Goal: Information Seeking & Learning: Learn about a topic

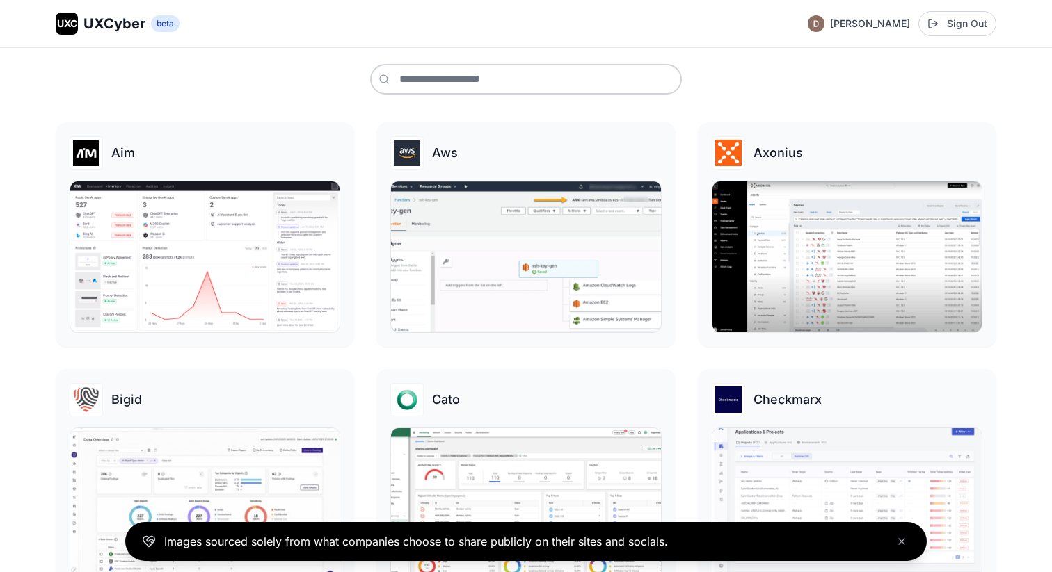
scroll to position [199, 0]
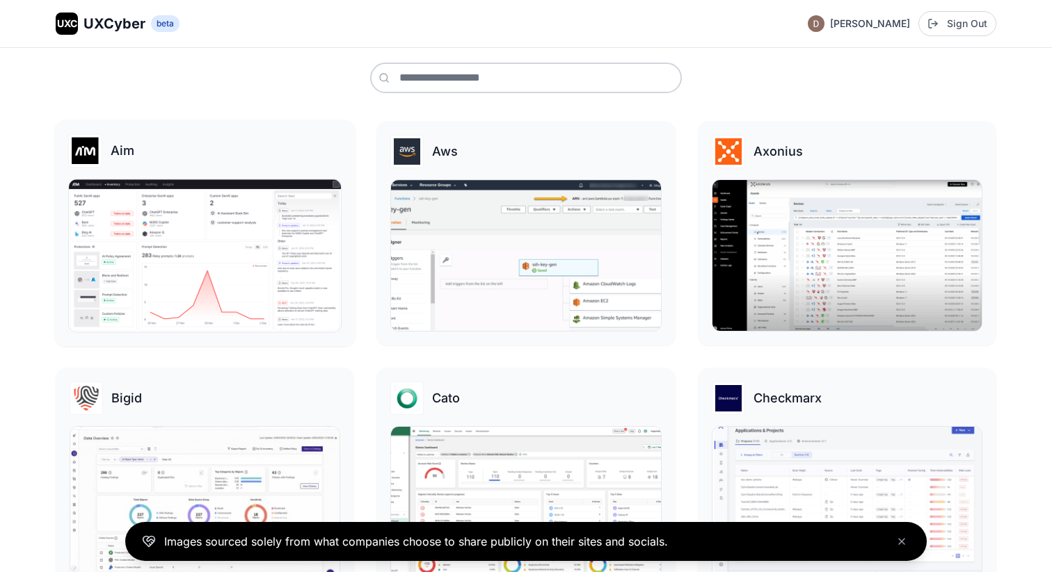
click at [227, 257] on img at bounding box center [205, 255] width 272 height 152
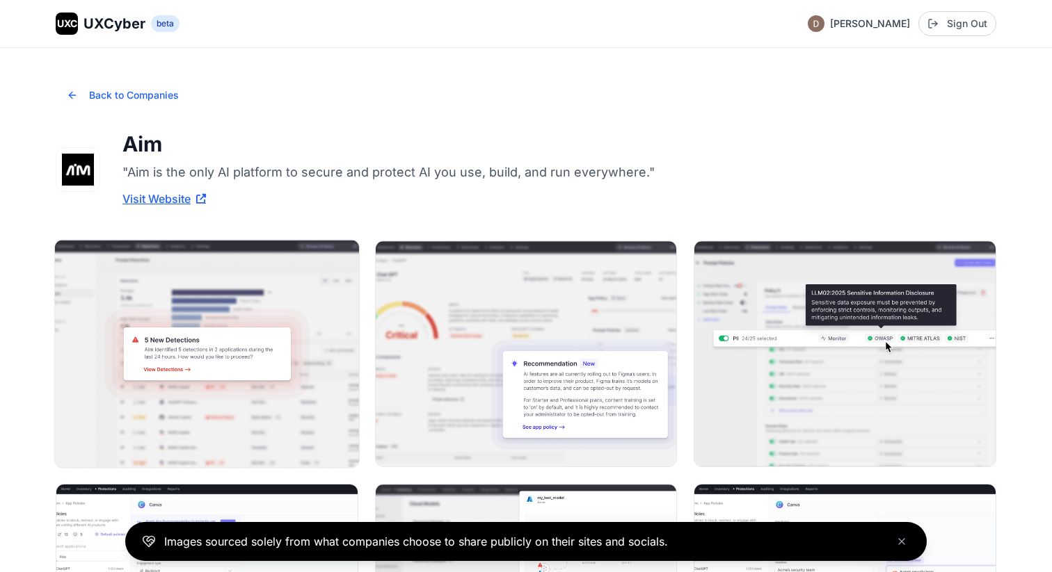
click at [237, 348] on img at bounding box center [207, 354] width 304 height 227
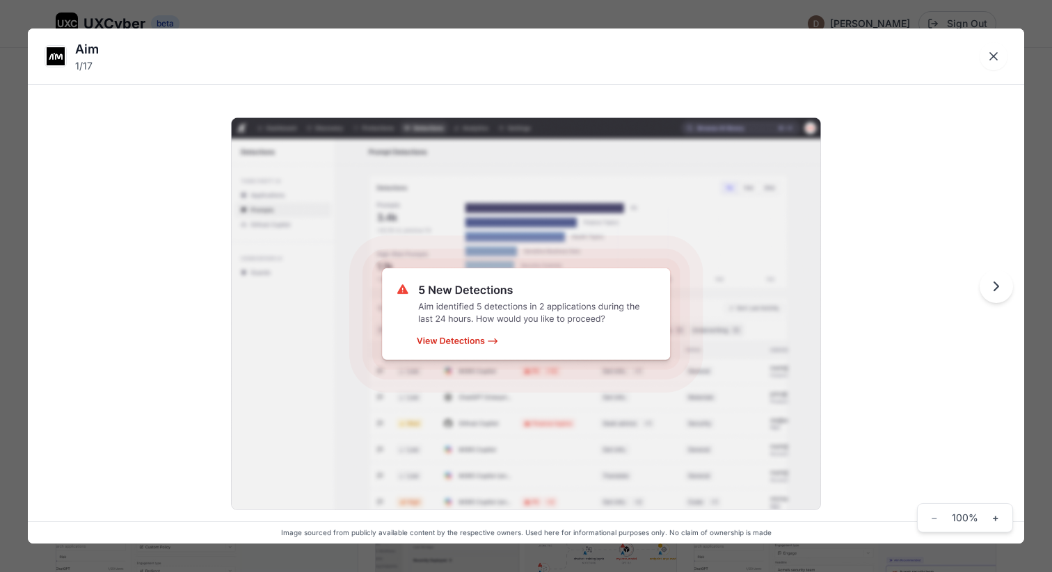
click at [995, 287] on icon "Next image" at bounding box center [996, 286] width 17 height 17
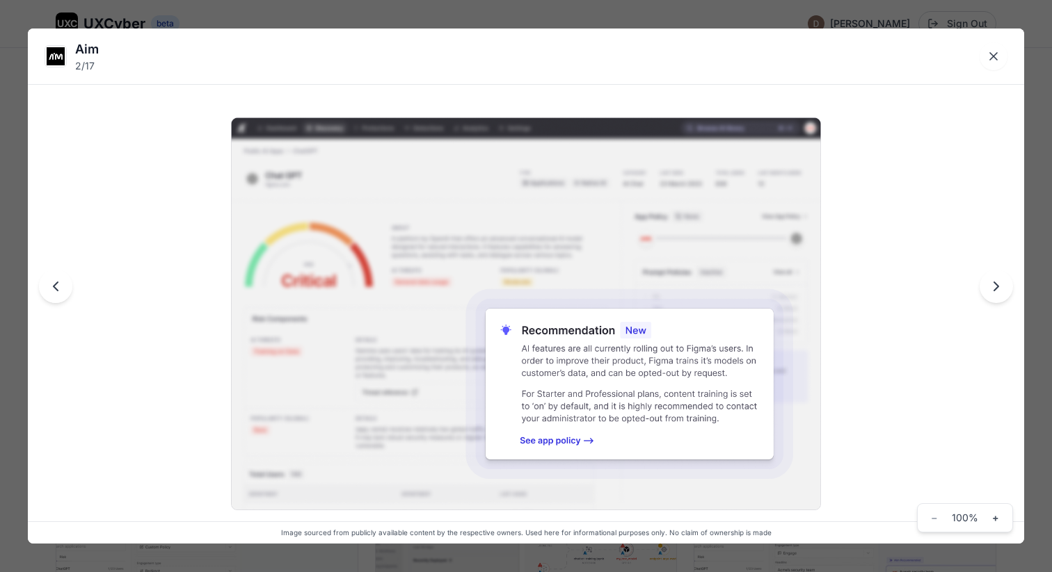
click at [995, 287] on icon "Next image" at bounding box center [996, 286] width 17 height 17
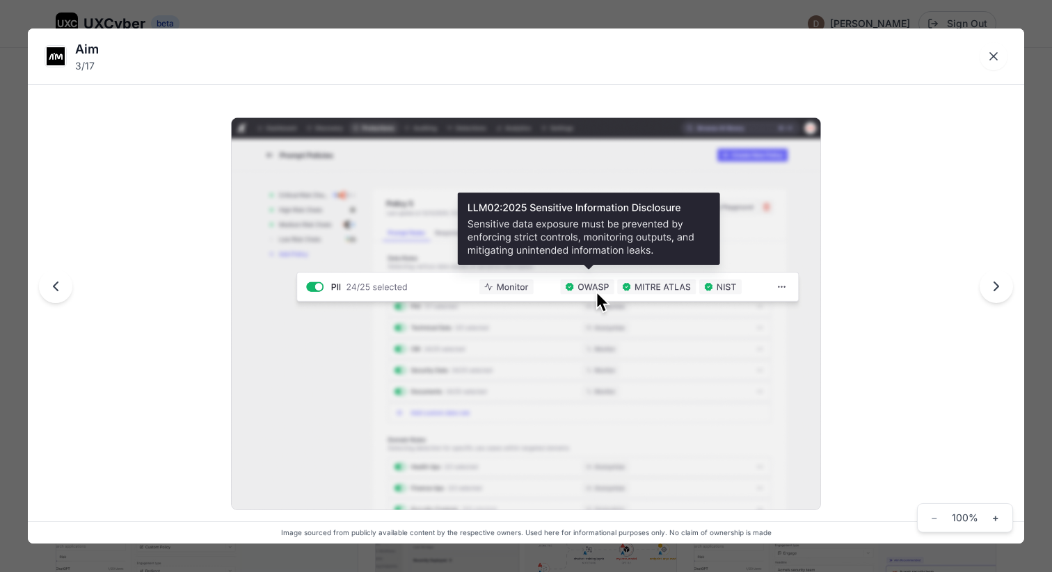
click at [995, 287] on icon "Next image" at bounding box center [996, 286] width 17 height 17
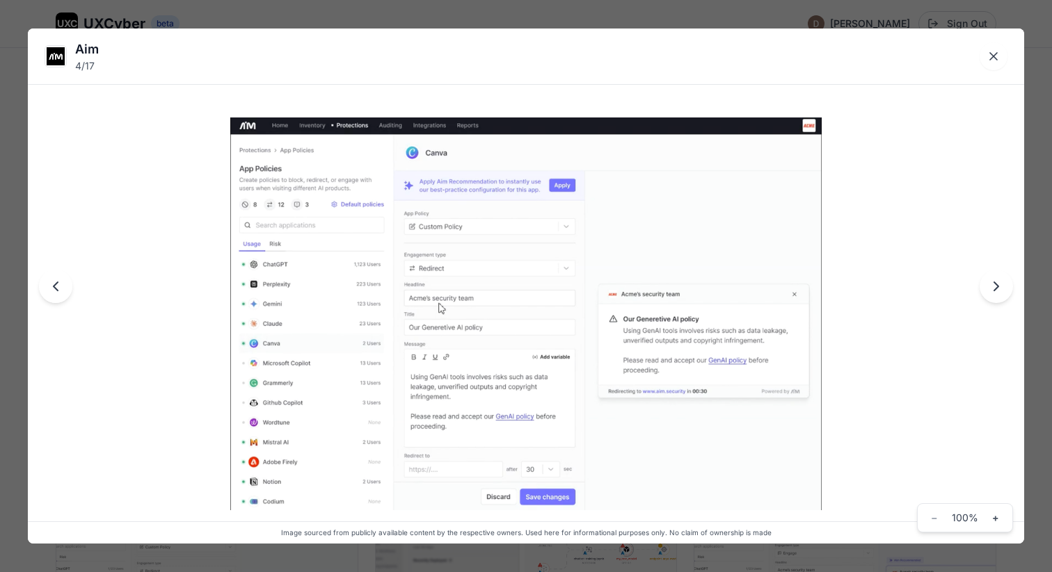
click at [995, 287] on icon "Next image" at bounding box center [996, 286] width 17 height 17
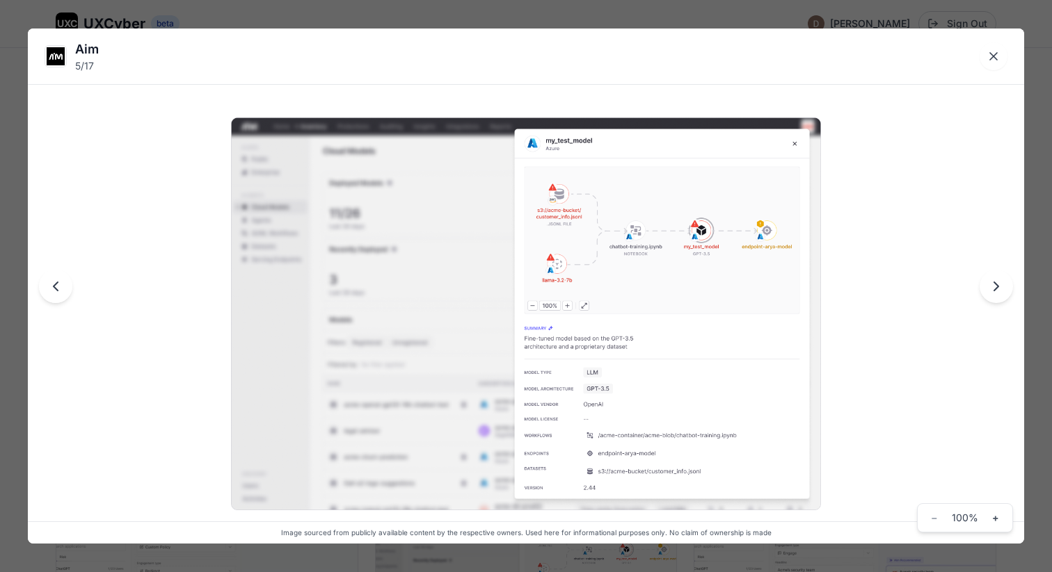
click at [995, 287] on icon "Next image" at bounding box center [996, 286] width 17 height 17
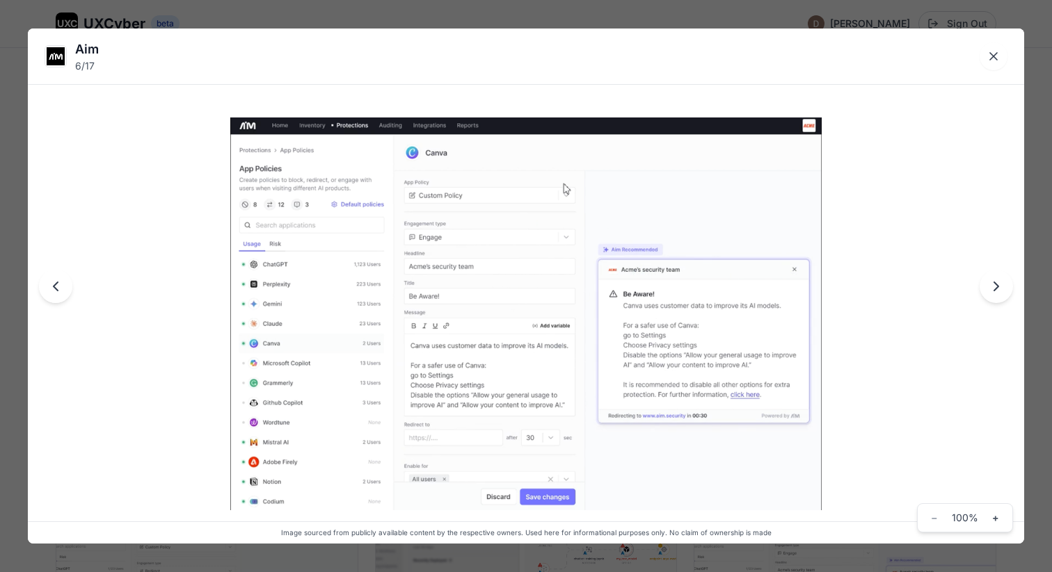
click at [995, 287] on icon "Next image" at bounding box center [996, 286] width 17 height 17
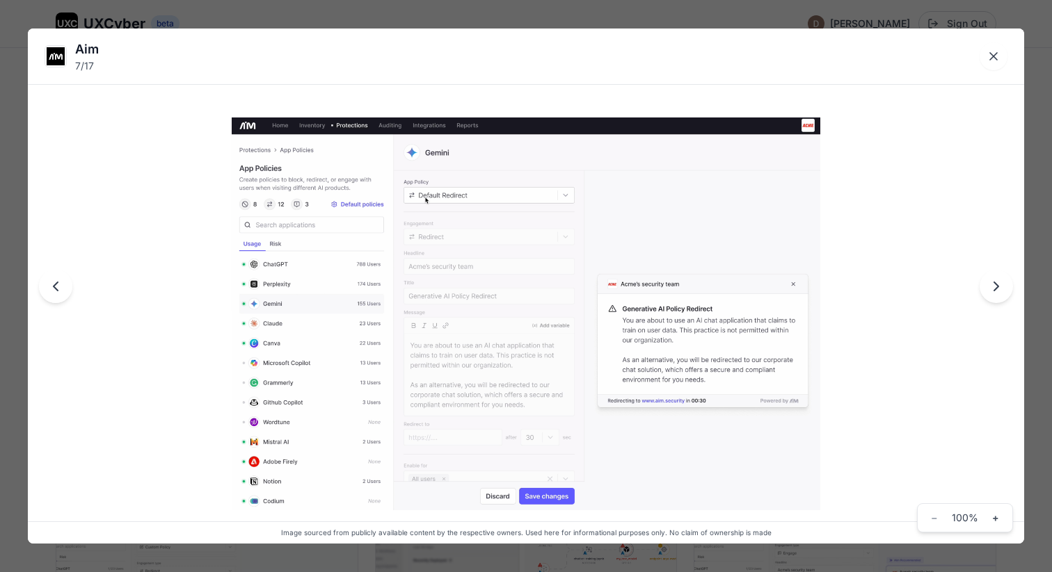
click at [995, 287] on icon "Next image" at bounding box center [996, 286] width 17 height 17
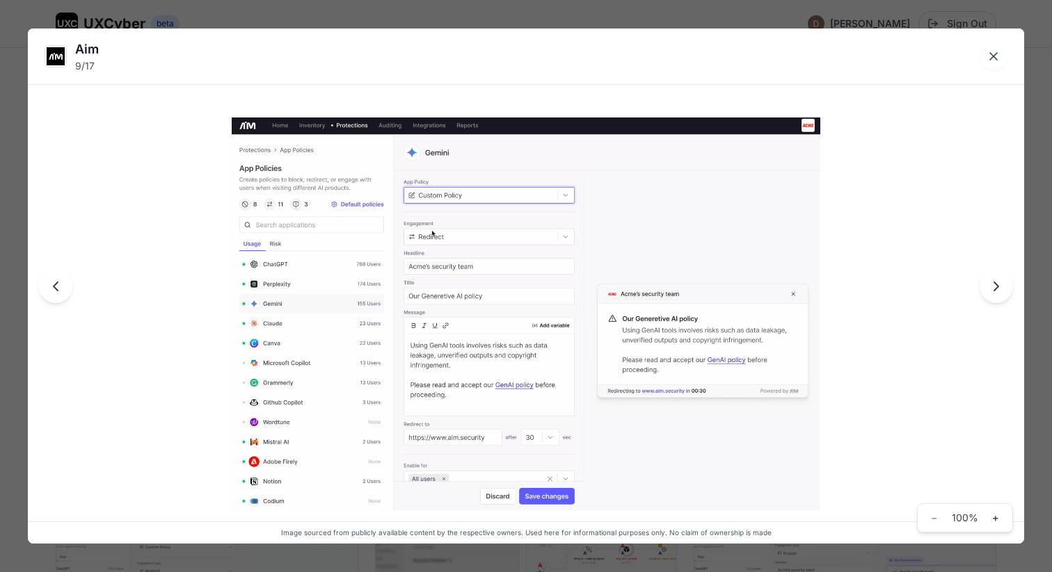
click at [995, 287] on icon "Next image" at bounding box center [996, 286] width 17 height 17
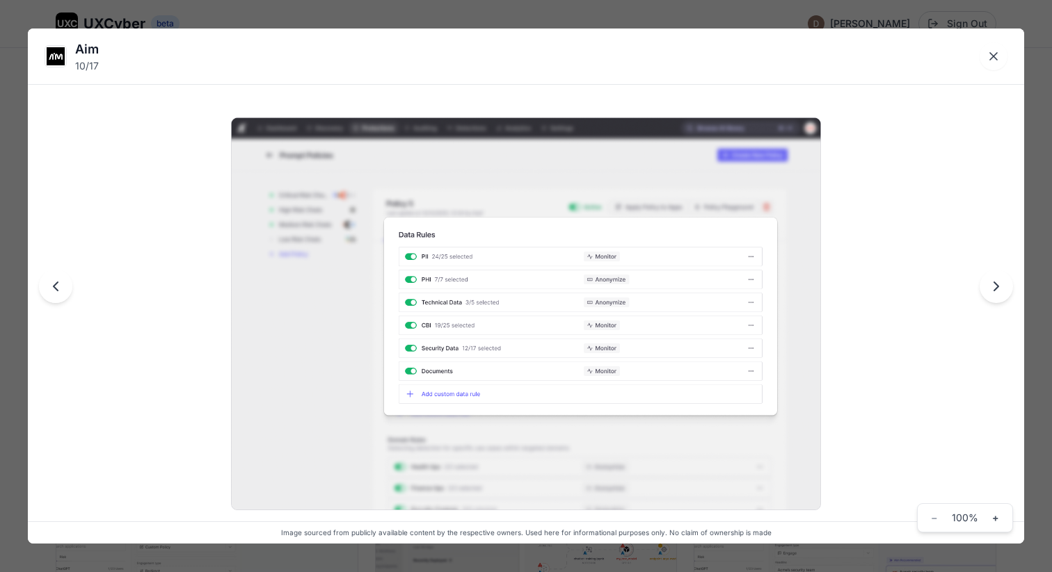
click at [995, 287] on icon "Next image" at bounding box center [996, 286] width 17 height 17
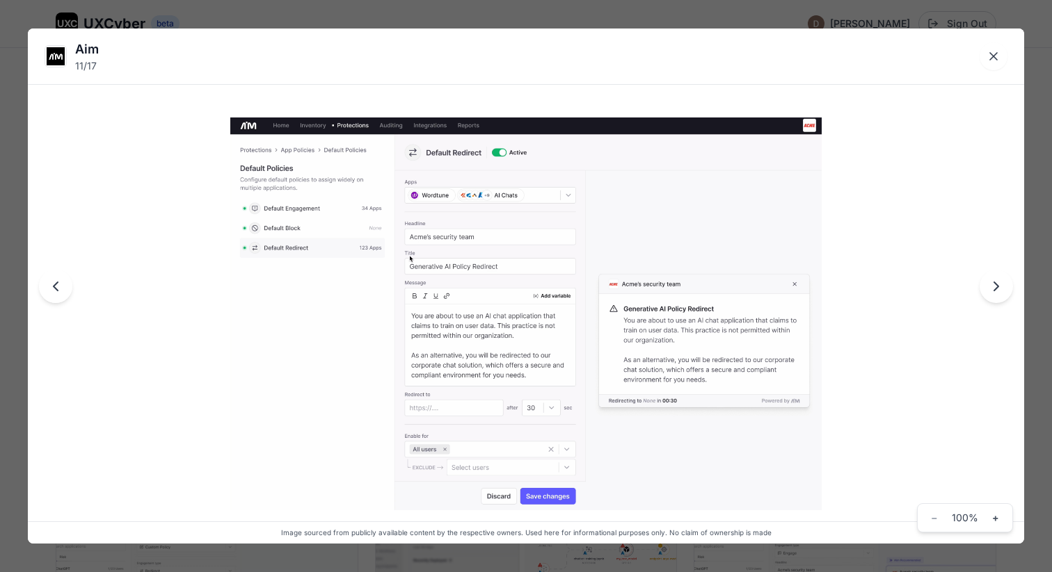
click at [995, 287] on icon "Next image" at bounding box center [996, 286] width 17 height 17
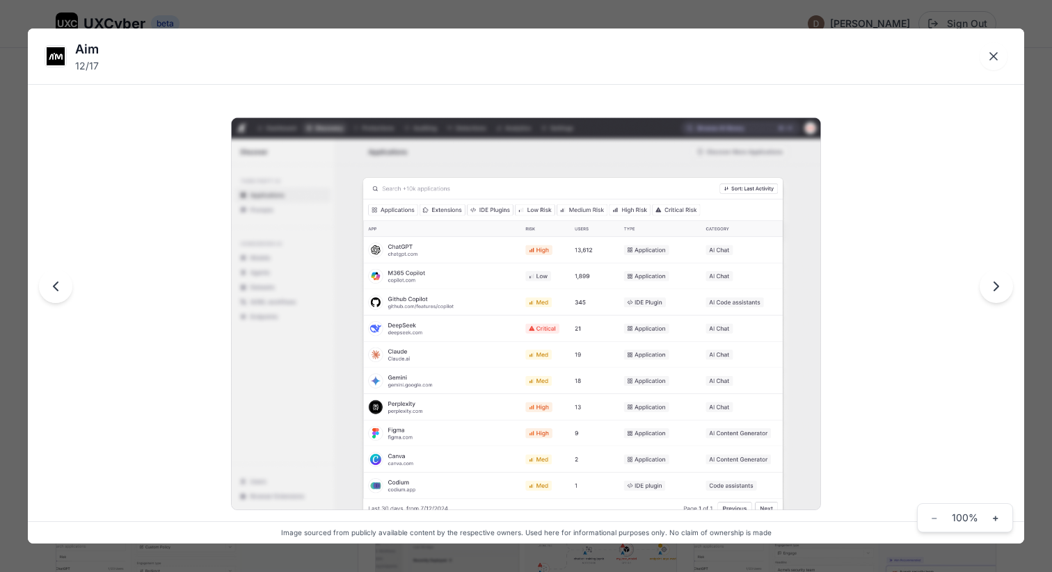
click at [995, 286] on icon "Next image" at bounding box center [996, 286] width 17 height 17
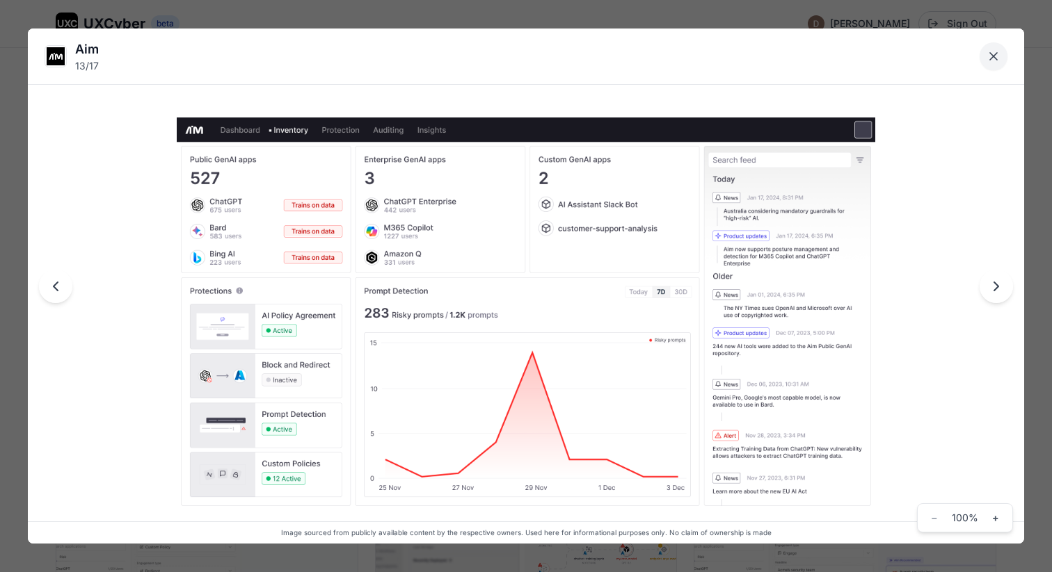
click at [1001, 49] on button "Close lightbox" at bounding box center [993, 56] width 28 height 28
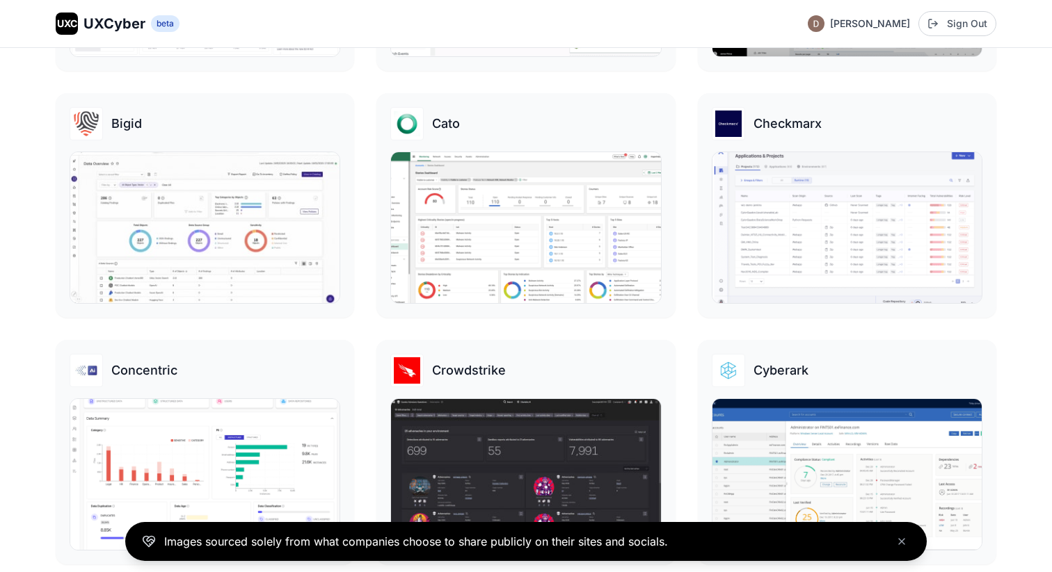
scroll to position [476, 0]
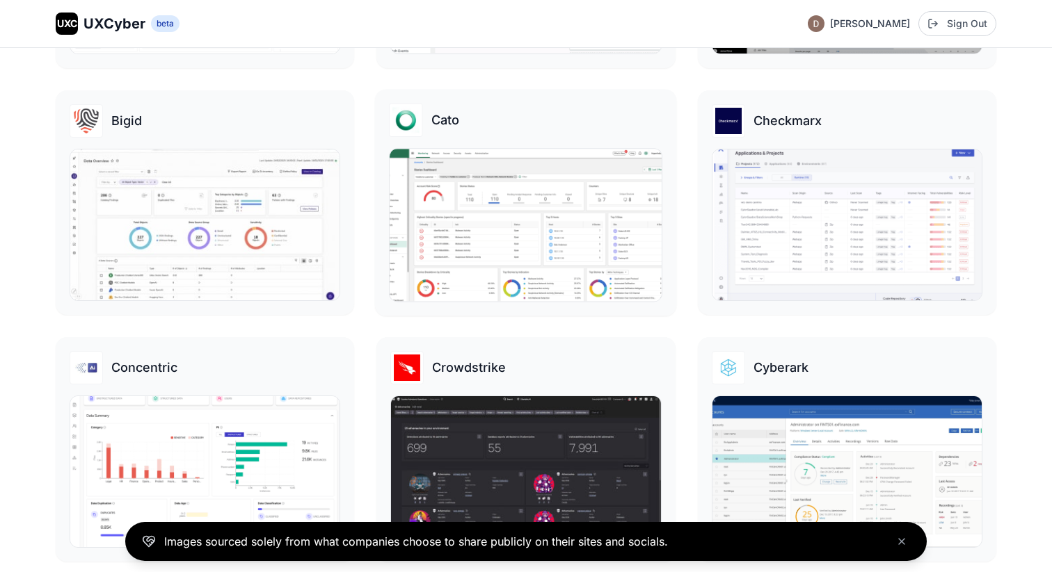
click at [463, 248] on img at bounding box center [525, 225] width 272 height 152
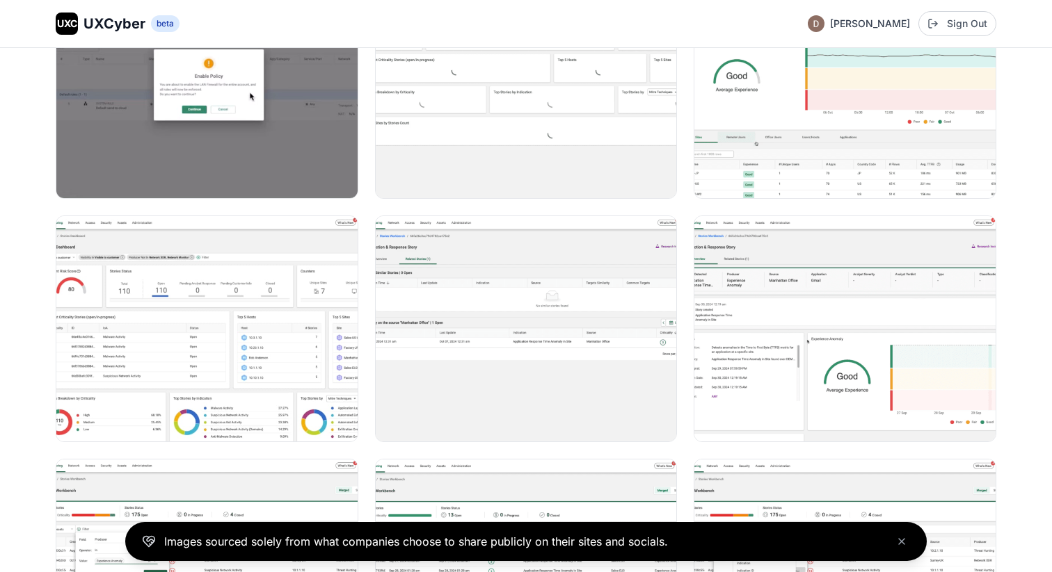
scroll to position [1761, 0]
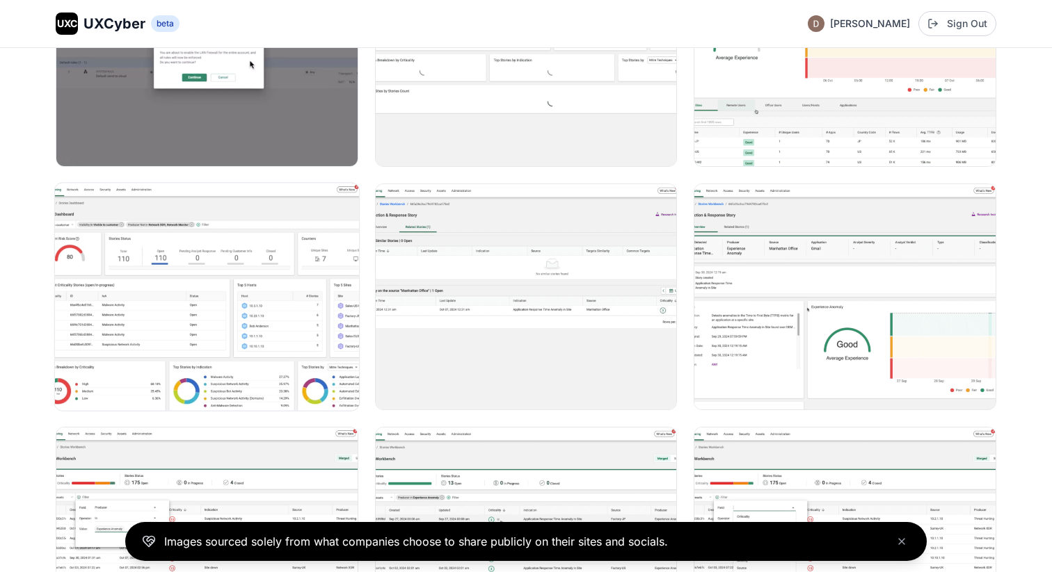
click at [226, 296] on img at bounding box center [207, 297] width 304 height 227
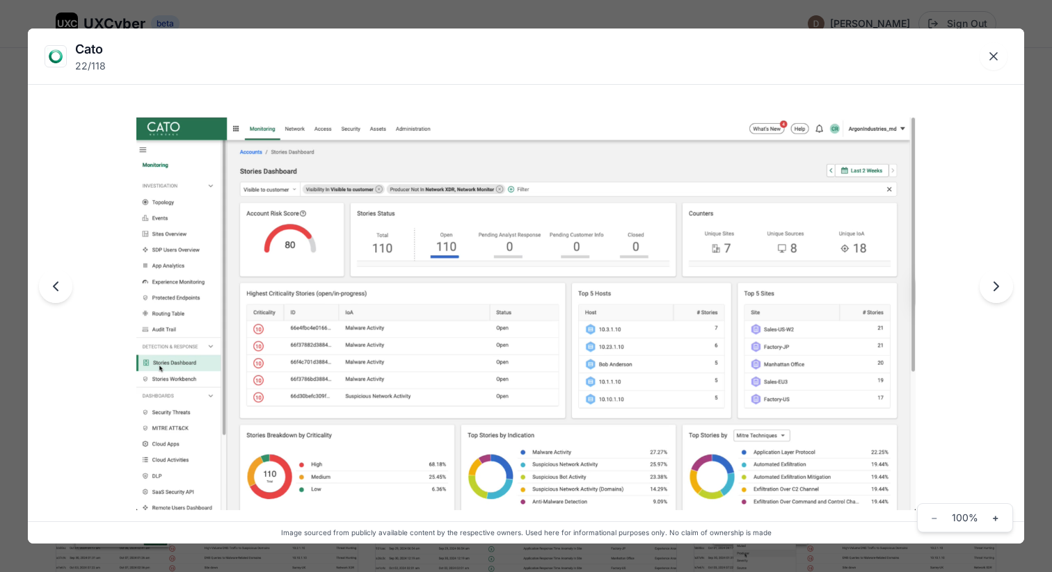
click at [1043, 54] on div "Cato 22 / 118 Image sourced from publicly available content by the respective o…" at bounding box center [526, 286] width 1052 height 572
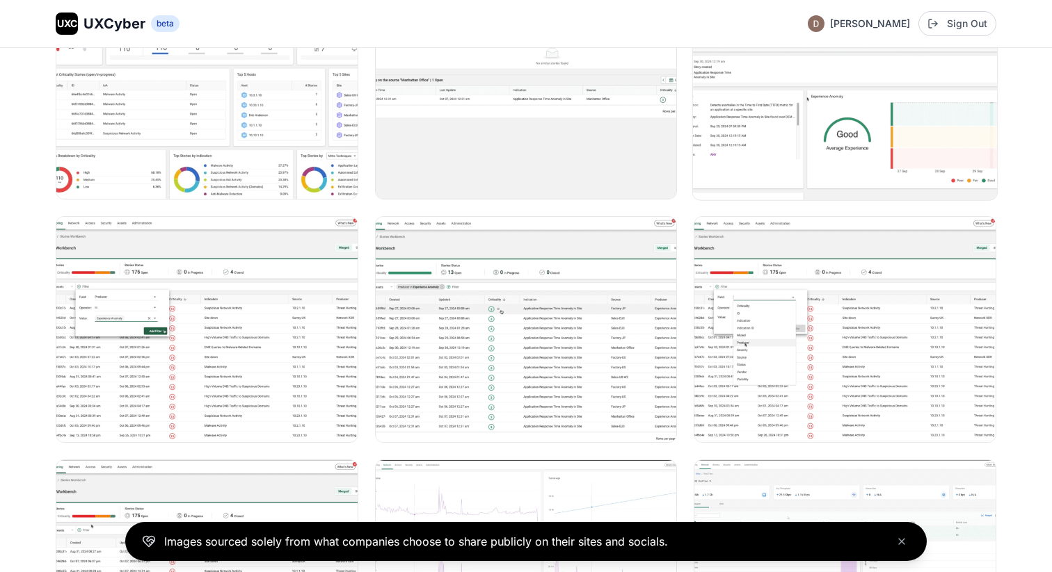
scroll to position [1986, 0]
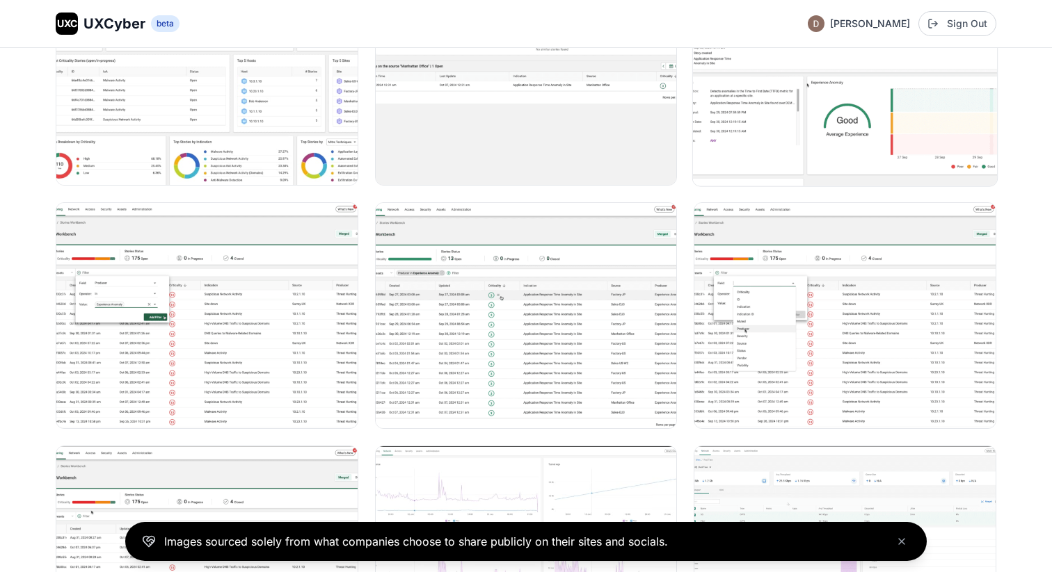
scroll to position [476, 0]
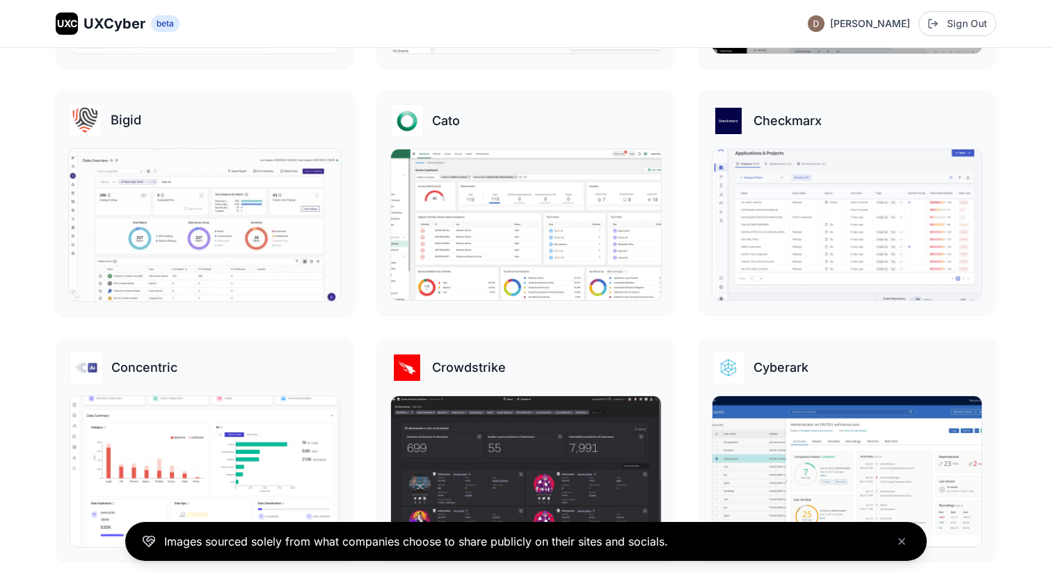
click at [244, 216] on img at bounding box center [205, 225] width 272 height 152
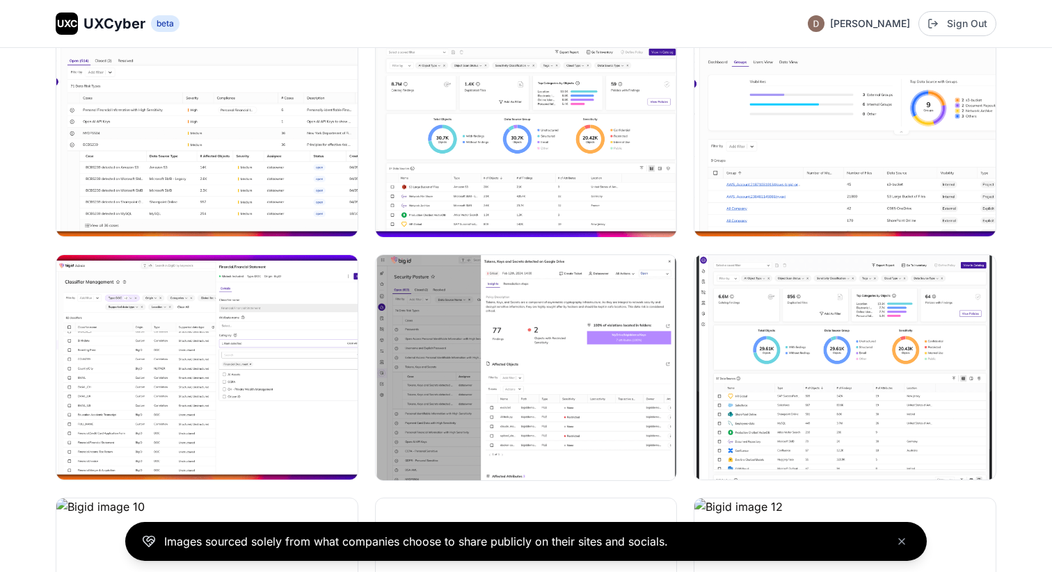
scroll to position [495, 0]
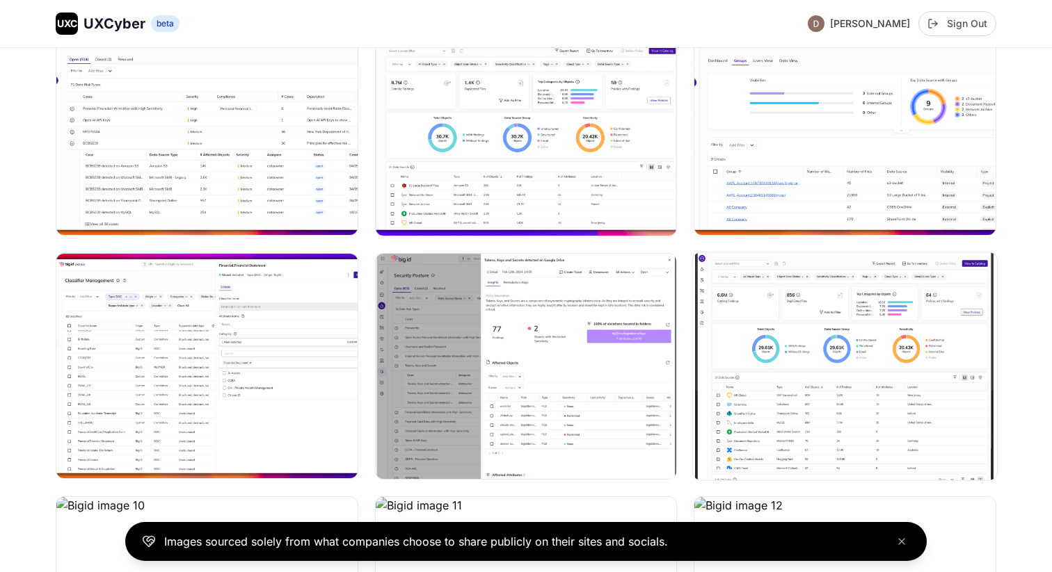
click at [710, 357] on img at bounding box center [845, 365] width 304 height 227
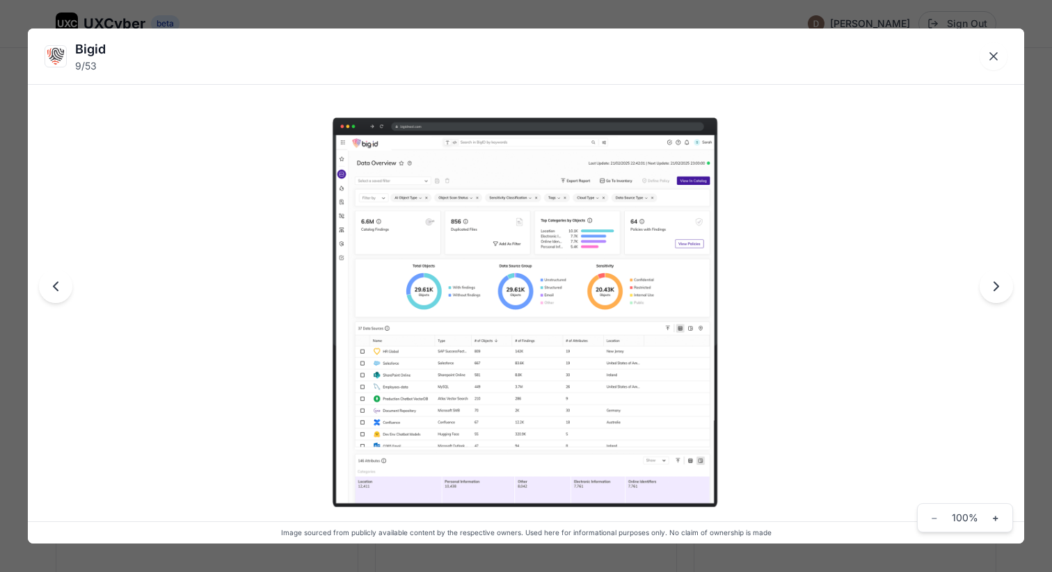
click at [1026, 255] on div "Bigid 9 / 53 Image sourced from publicly available content by the respective ow…" at bounding box center [526, 286] width 1052 height 572
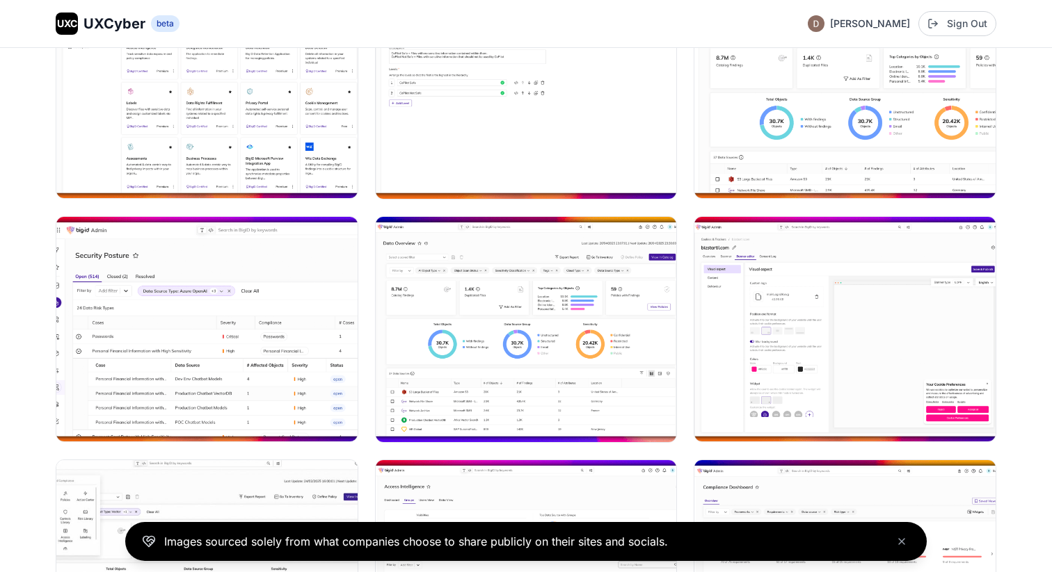
scroll to position [2290, 0]
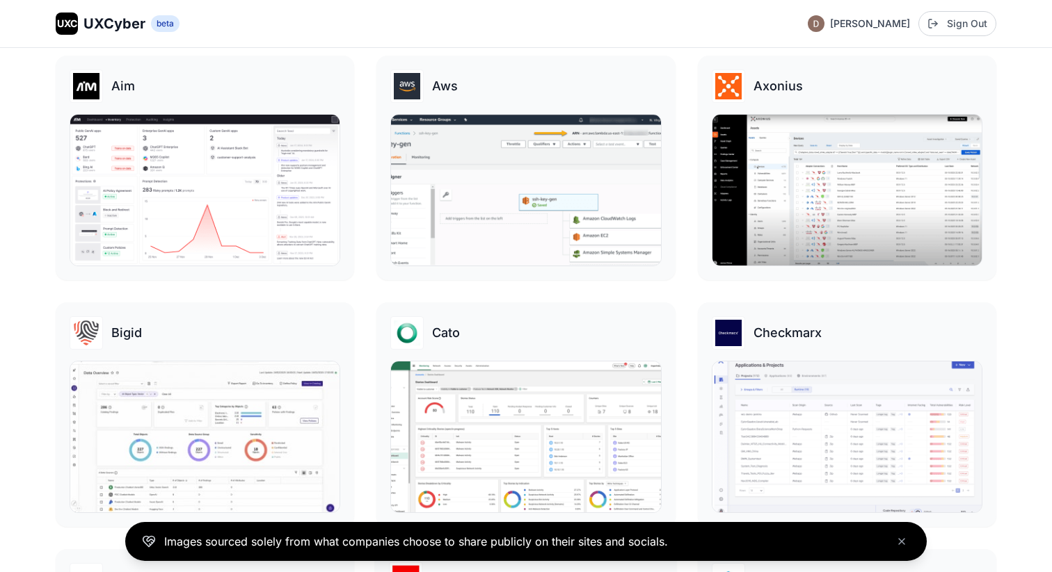
scroll to position [140, 0]
